Goal: Information Seeking & Learning: Find specific fact

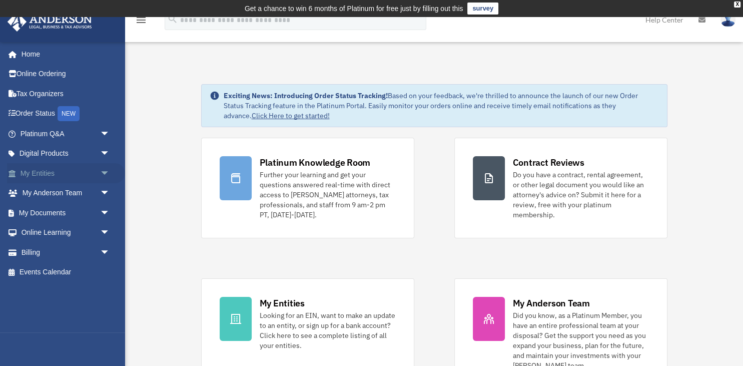
click at [73, 175] on link "My Entities arrow_drop_down" at bounding box center [66, 173] width 118 height 20
click at [103, 171] on span "arrow_drop_down" at bounding box center [110, 173] width 20 height 21
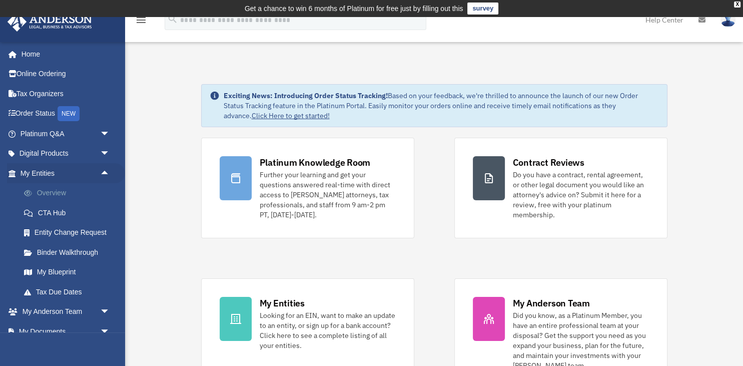
click at [57, 189] on link "Overview" at bounding box center [69, 193] width 111 height 20
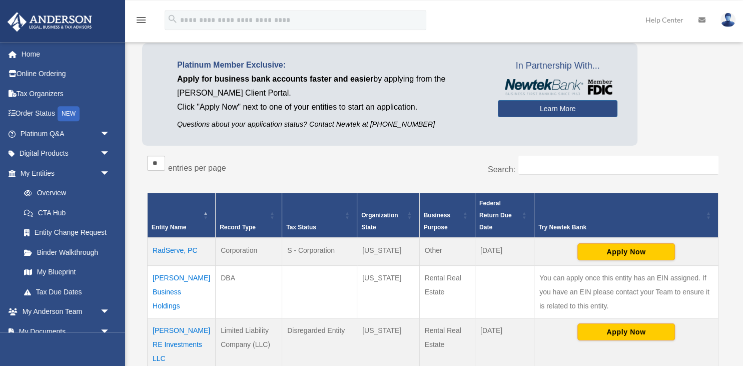
scroll to position [164, 0]
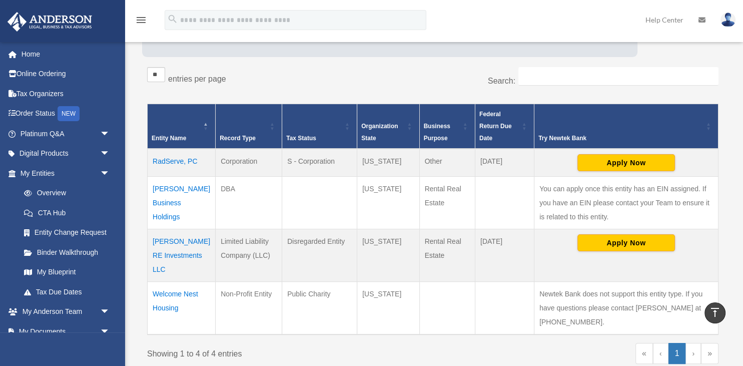
click at [167, 282] on td "Welcome Nest Housing" at bounding box center [182, 308] width 68 height 53
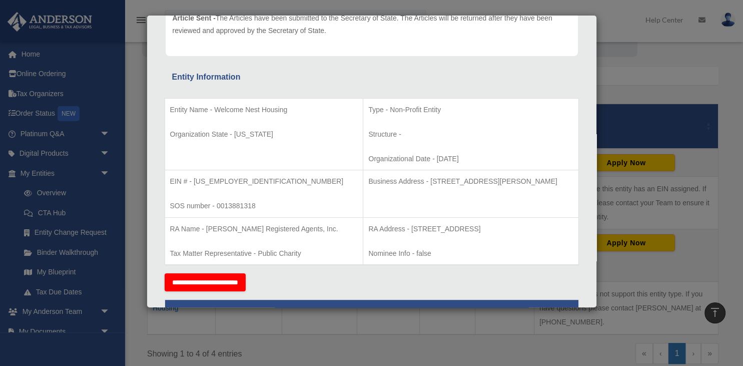
scroll to position [158, 0]
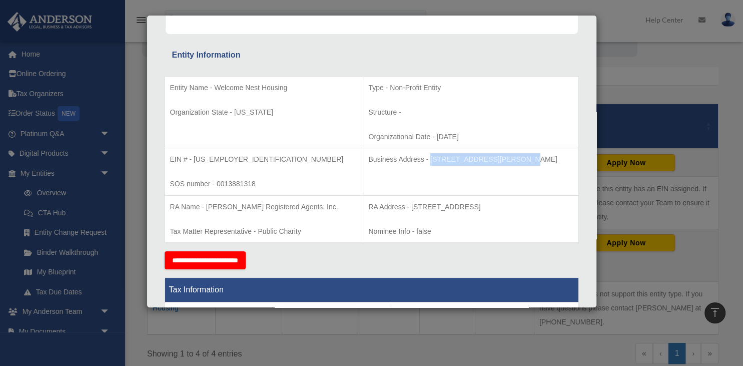
drag, startPoint x: 397, startPoint y: 158, endPoint x: 482, endPoint y: 158, distance: 85.0
click at [482, 158] on p "Business Address - [STREET_ADDRESS][PERSON_NAME]" at bounding box center [470, 159] width 205 height 13
copy p "[STREET_ADDRESS][PERSON_NAME]"
drag, startPoint x: 484, startPoint y: 159, endPoint x: 503, endPoint y: 155, distance: 19.9
click at [503, 155] on p "Business Address - 3225 McLeod Dr, Suite 100, Las Vegas, NV 89121" at bounding box center [470, 159] width 205 height 13
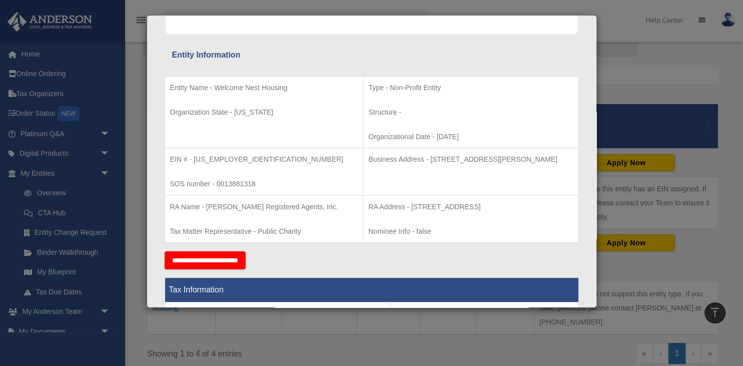
click at [539, 159] on p "Business Address - 3225 McLeod Dr, Suite 100, Las Vegas, NV 89121" at bounding box center [470, 159] width 205 height 13
copy p "89121"
